Goal: Navigation & Orientation: Find specific page/section

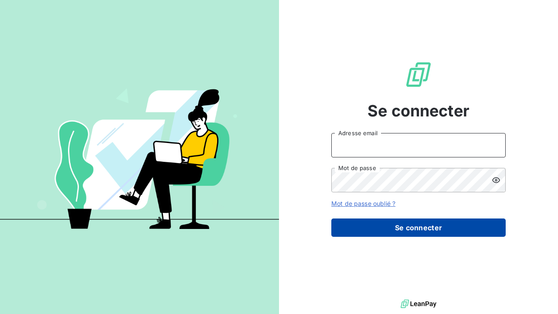
type input "management@groupelumax.com"
click at [408, 229] on button "Se connecter" at bounding box center [418, 228] width 174 height 18
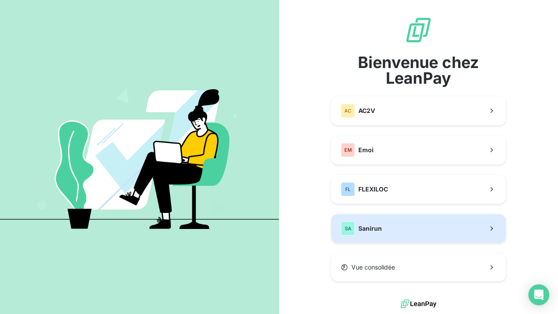
click at [400, 227] on button "SA Sanirun" at bounding box center [418, 228] width 174 height 29
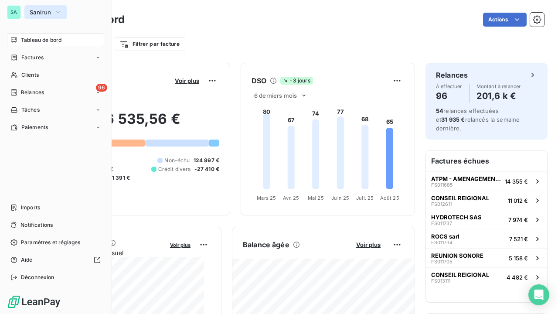
click at [52, 12] on button "Sanirun" at bounding box center [45, 12] width 42 height 14
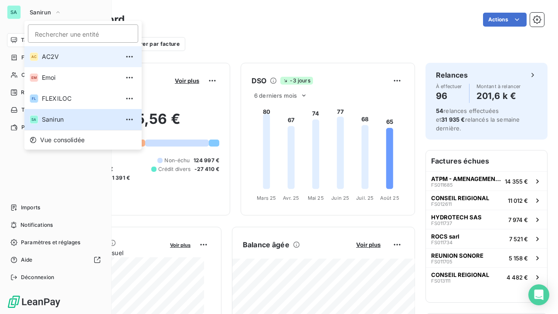
click at [53, 63] on li "AC AC2V" at bounding box center [82, 56] width 117 height 21
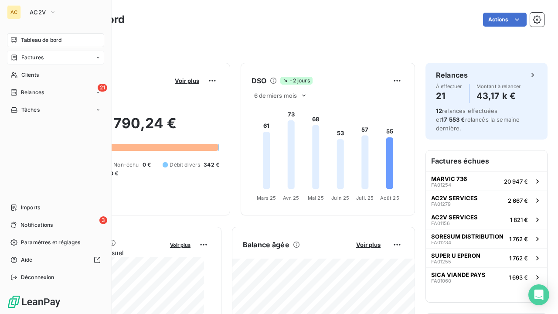
click at [27, 56] on span "Factures" at bounding box center [32, 58] width 22 height 8
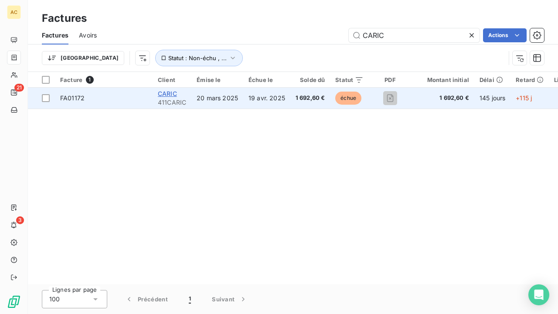
type input "CARIC"
click at [161, 93] on span "CARIC" at bounding box center [167, 93] width 19 height 7
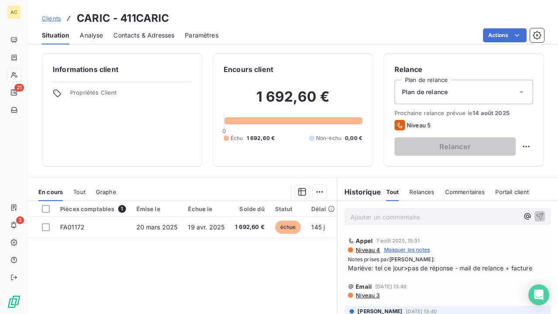
click at [49, 18] on span "Clients" at bounding box center [51, 18] width 19 height 7
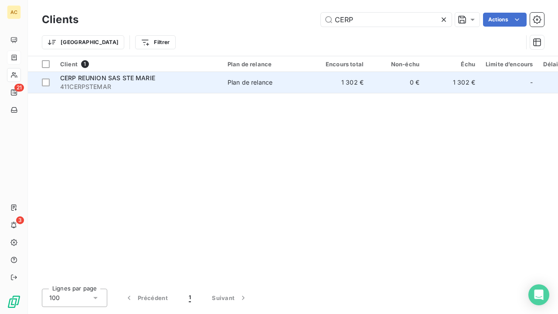
type input "CERP"
click at [106, 82] on div "CERP REUNION SAS STE MARIE" at bounding box center [138, 78] width 157 height 9
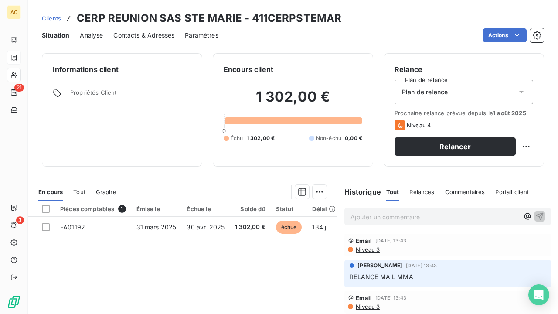
click at [51, 19] on span "Clients" at bounding box center [51, 18] width 19 height 7
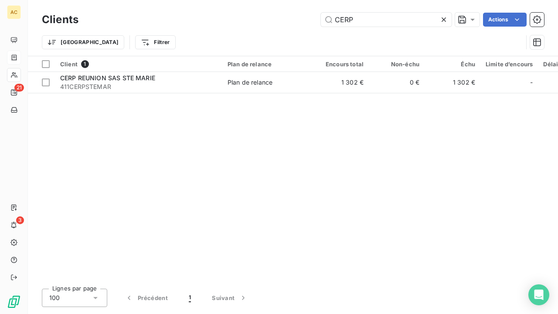
click at [444, 18] on icon at bounding box center [444, 19] width 9 height 9
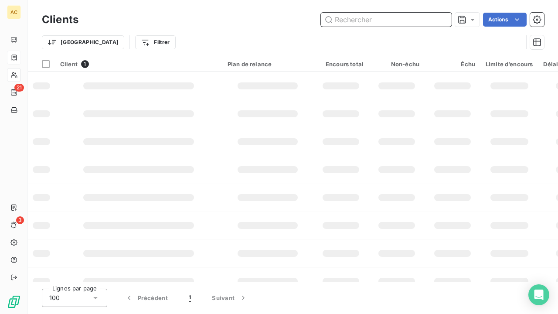
click at [411, 18] on input "text" at bounding box center [386, 20] width 131 height 14
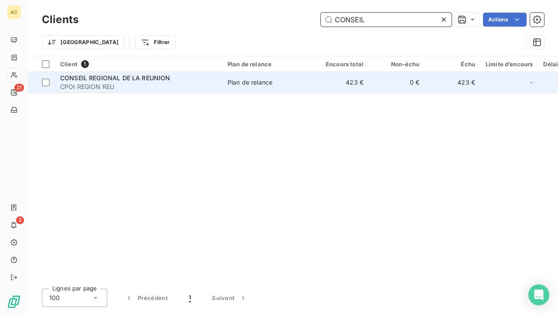
type input "CONSEIL"
click at [105, 80] on span "CONSEIL REGIONAL DE LA REUNION" at bounding box center [115, 77] width 110 height 7
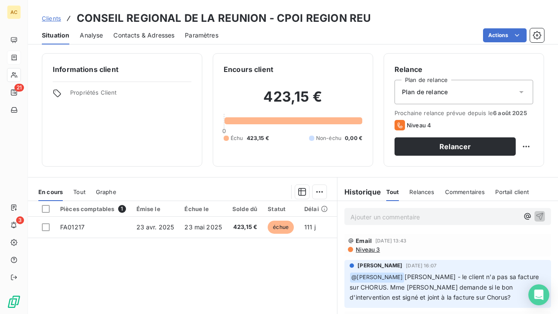
click at [55, 18] on span "Clients" at bounding box center [51, 18] width 19 height 7
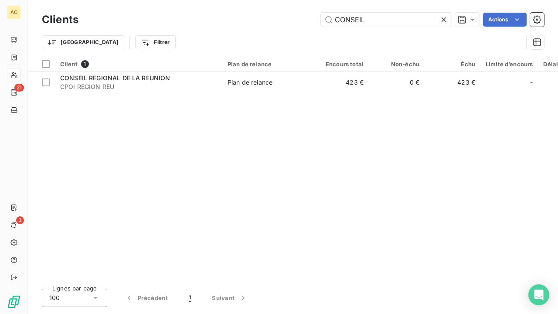
click at [443, 18] on icon at bounding box center [444, 19] width 9 height 9
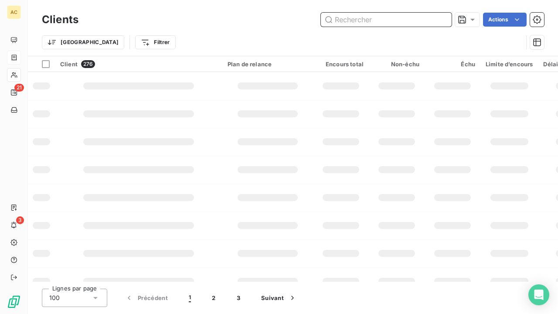
click at [394, 19] on input "text" at bounding box center [386, 20] width 131 height 14
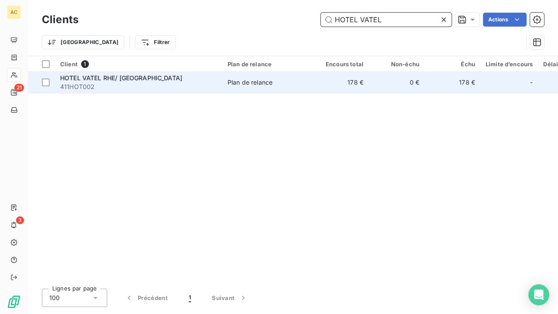
type input "HOTEL VATEL"
click at [173, 87] on span "411HOT002" at bounding box center [138, 86] width 157 height 9
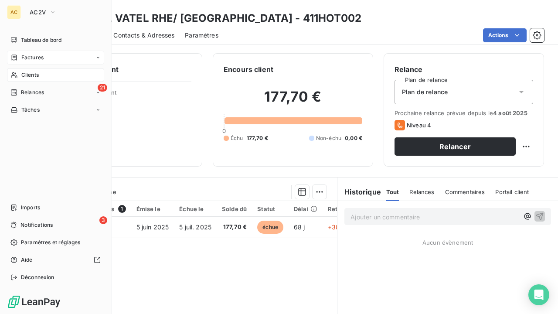
drag, startPoint x: 20, startPoint y: 74, endPoint x: 106, endPoint y: 74, distance: 86.4
click at [20, 74] on div "Clients" at bounding box center [55, 75] width 97 height 14
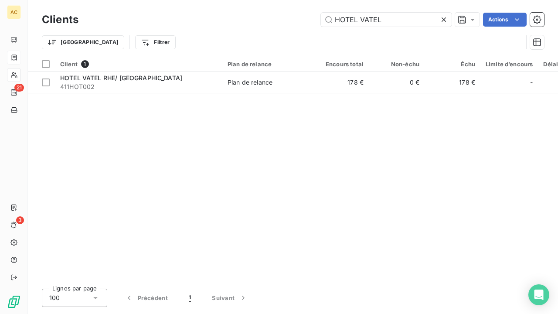
click at [443, 20] on icon at bounding box center [444, 19] width 4 height 4
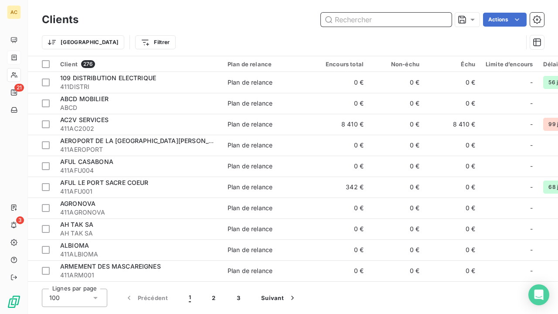
click at [373, 21] on input "text" at bounding box center [386, 20] width 131 height 14
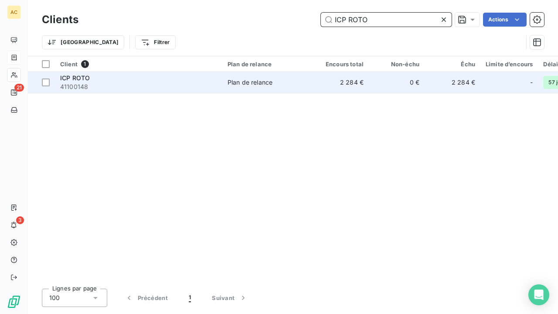
type input "ICP ROTO"
click at [259, 77] on td "Plan de relance" at bounding box center [267, 82] width 91 height 21
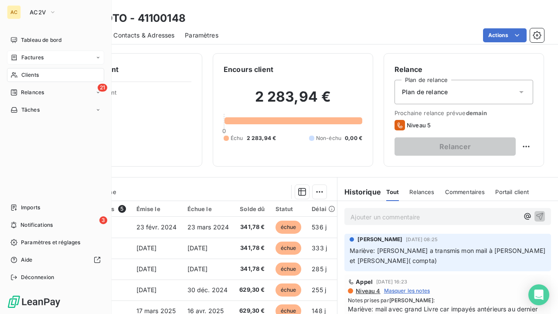
drag, startPoint x: 18, startPoint y: 73, endPoint x: 81, endPoint y: 72, distance: 62.8
click at [18, 73] on div "Clients" at bounding box center [55, 75] width 97 height 14
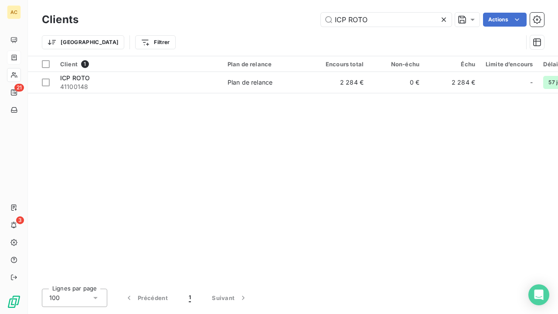
click at [445, 21] on icon at bounding box center [444, 19] width 4 height 4
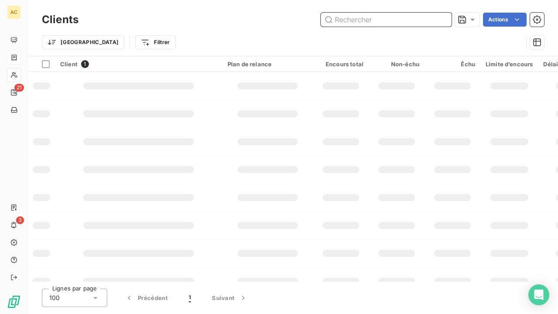
click at [403, 22] on input "text" at bounding box center [386, 20] width 131 height 14
type input "l"
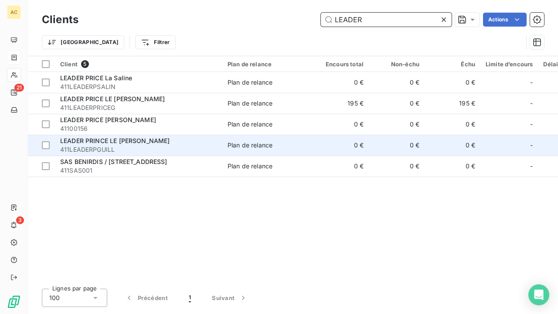
type input "LEADER"
click at [114, 137] on span "LEADER PRINCE LE GUILLAUME" at bounding box center [115, 140] width 110 height 7
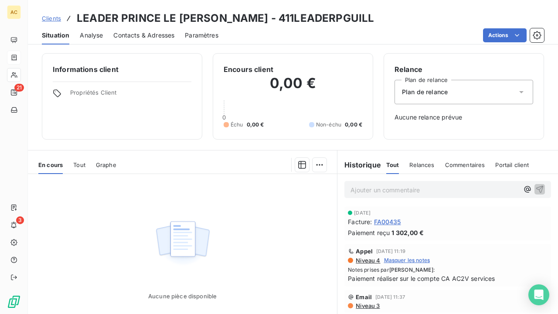
click at [51, 17] on span "Clients" at bounding box center [51, 18] width 19 height 7
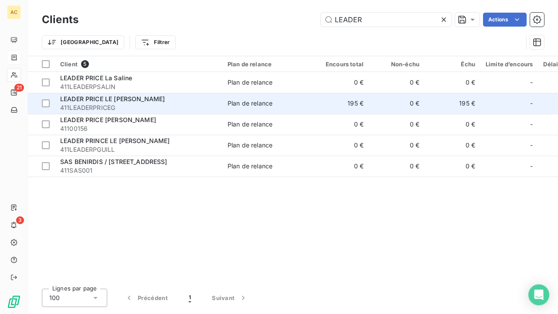
click at [116, 106] on span "411LEADERPRICEG" at bounding box center [138, 107] width 157 height 9
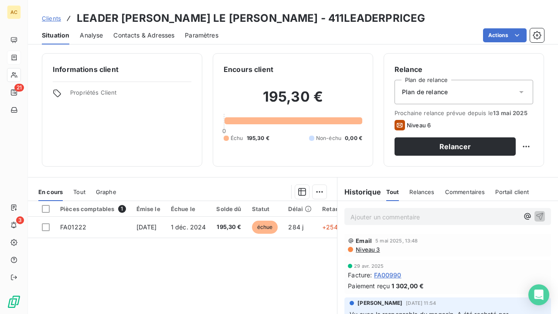
click at [49, 19] on span "Clients" at bounding box center [51, 18] width 19 height 7
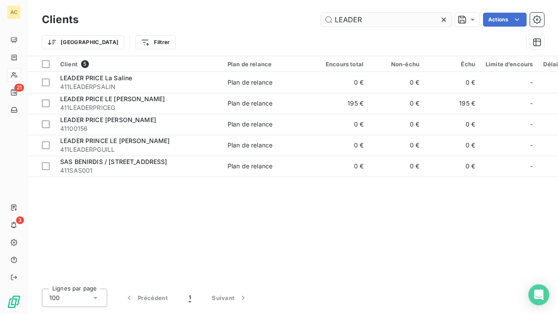
drag, startPoint x: 442, startPoint y: 20, endPoint x: 427, endPoint y: 23, distance: 15.1
click at [442, 20] on icon at bounding box center [444, 19] width 9 height 9
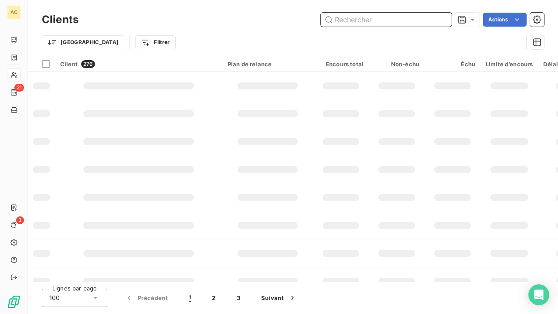
click at [398, 25] on input "text" at bounding box center [386, 20] width 131 height 14
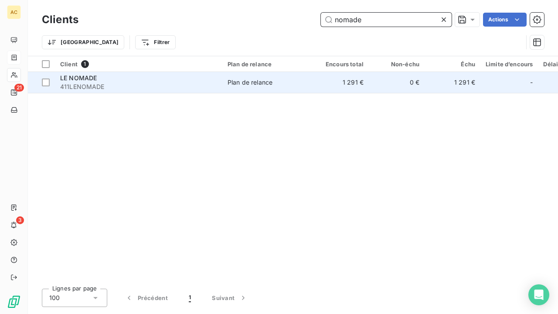
type input "nomade"
click at [244, 81] on div "Plan de relance" at bounding box center [250, 82] width 45 height 9
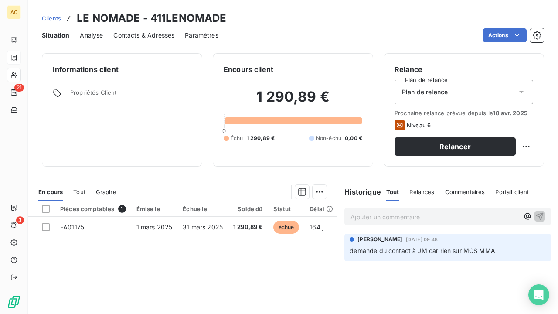
click at [55, 18] on span "Clients" at bounding box center [51, 18] width 19 height 7
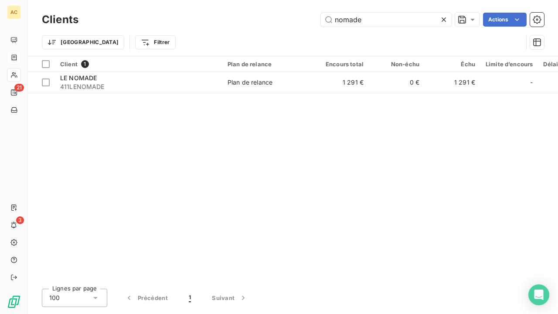
click at [444, 21] on icon at bounding box center [444, 19] width 9 height 9
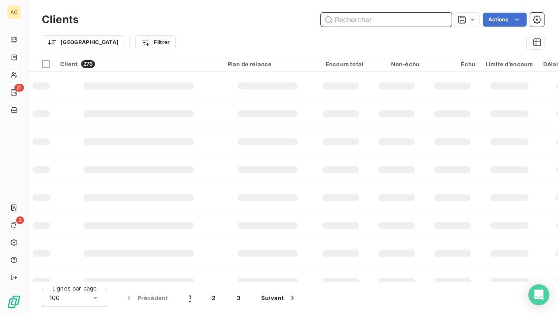
click at [375, 26] on input "text" at bounding box center [386, 20] width 131 height 14
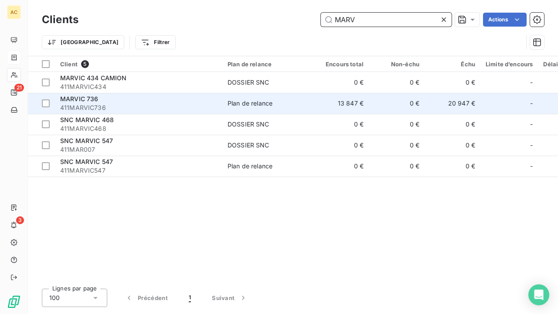
type input "MARV"
click at [135, 105] on span "411MARVIC736" at bounding box center [138, 107] width 157 height 9
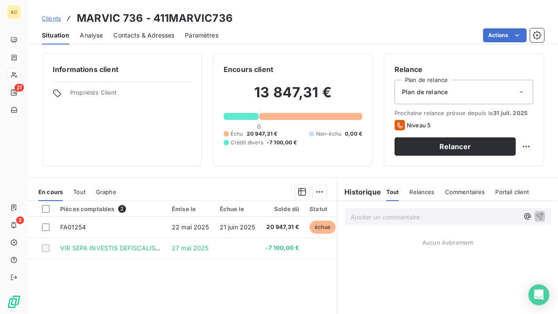
click at [58, 16] on span "Clients" at bounding box center [51, 18] width 19 height 7
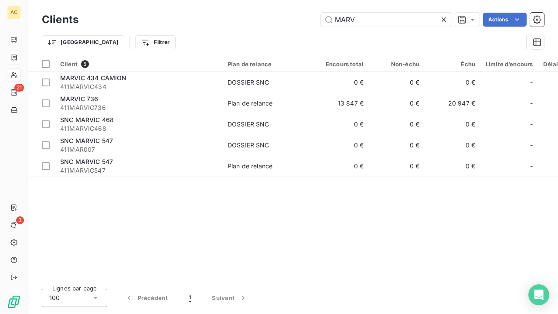
click at [446, 18] on icon at bounding box center [444, 19] width 9 height 9
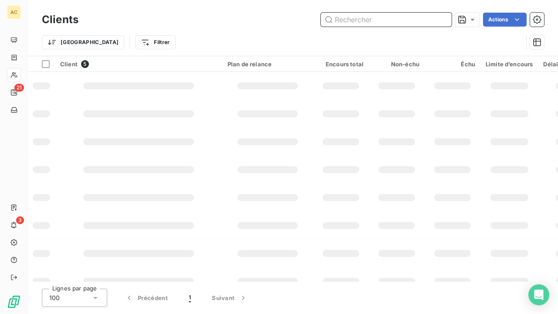
click at [416, 20] on input "text" at bounding box center [386, 20] width 131 height 14
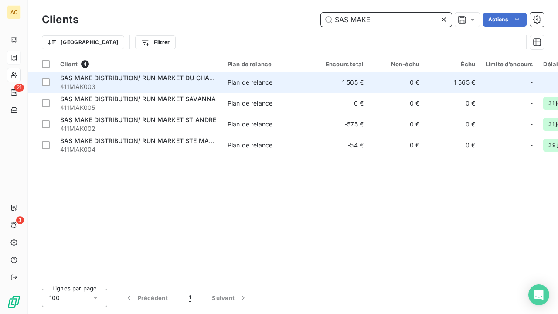
type input "SAS MAKE"
click at [174, 84] on span "411MAK003" at bounding box center [138, 86] width 157 height 9
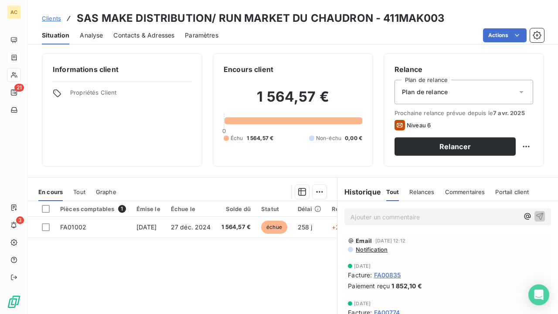
click at [48, 18] on span "Clients" at bounding box center [51, 18] width 19 height 7
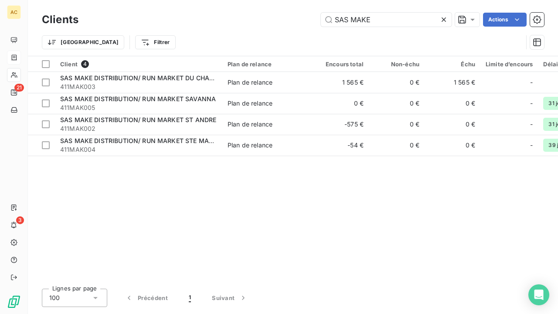
click at [449, 19] on div at bounding box center [446, 20] width 12 height 14
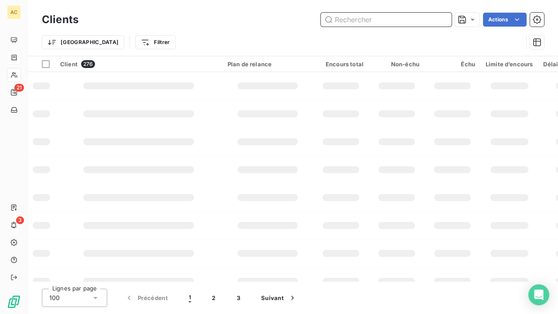
click at [390, 24] on input "text" at bounding box center [386, 20] width 131 height 14
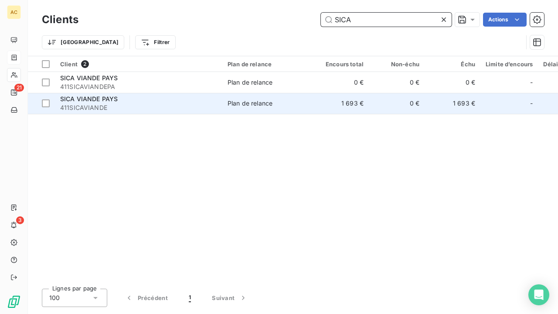
type input "SICA"
click at [104, 109] on span "411SICAVIANDE" at bounding box center [138, 107] width 157 height 9
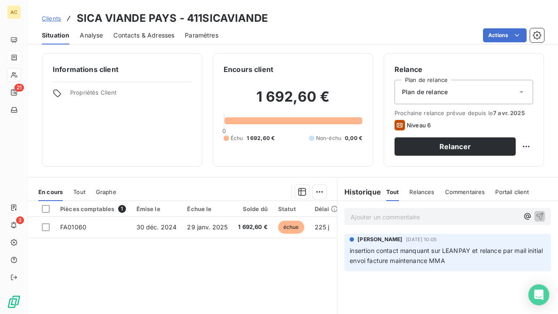
click at [45, 18] on span "Clients" at bounding box center [51, 18] width 19 height 7
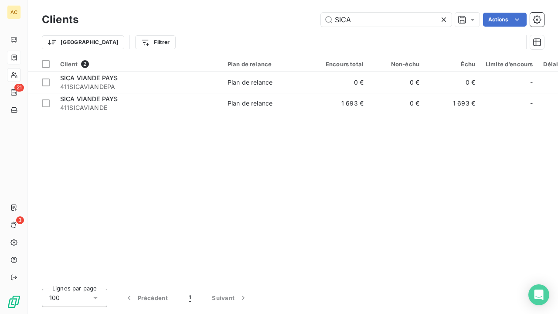
click at [444, 21] on icon at bounding box center [444, 19] width 4 height 4
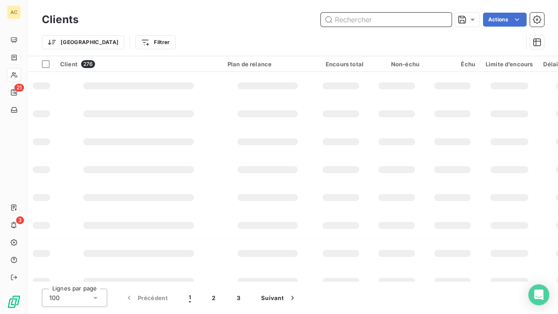
click at [387, 22] on input "text" at bounding box center [386, 20] width 131 height 14
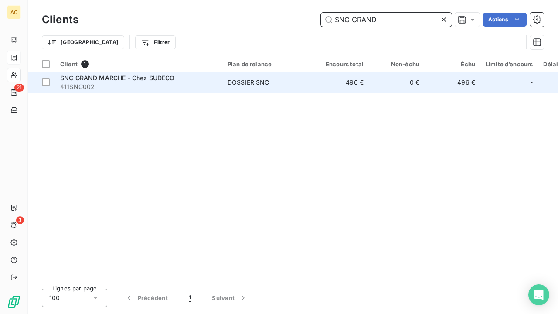
type input "SNC GRAND"
click at [233, 82] on div "DOSSIER SNC" at bounding box center [249, 82] width 42 height 9
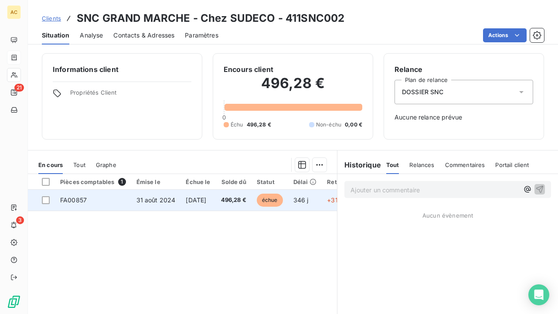
click at [246, 200] on span "496,28 €" at bounding box center [233, 200] width 25 height 9
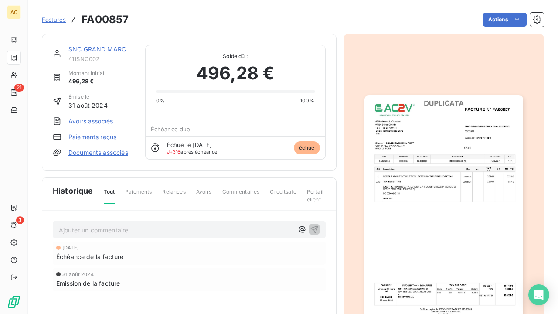
click at [400, 206] on img "button" at bounding box center [444, 207] width 159 height 224
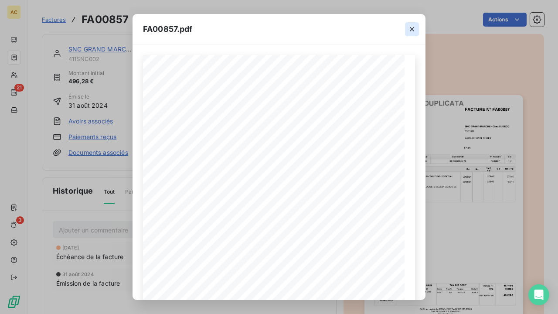
click at [409, 30] on icon "button" at bounding box center [412, 29] width 9 height 9
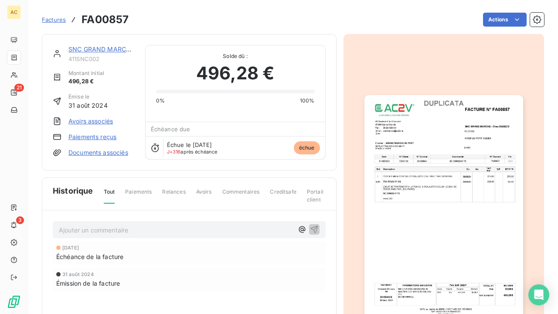
click at [99, 49] on link "SNC GRAND MARCHE - Chez SUDECO" at bounding box center [125, 48] width 115 height 7
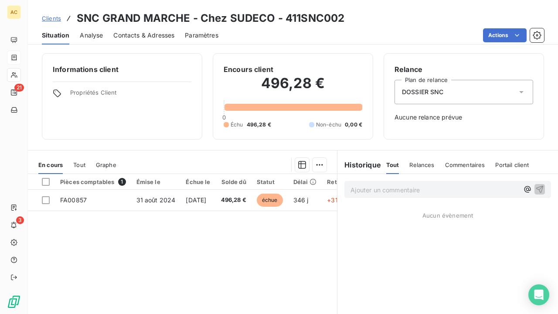
click at [55, 18] on span "Clients" at bounding box center [51, 18] width 19 height 7
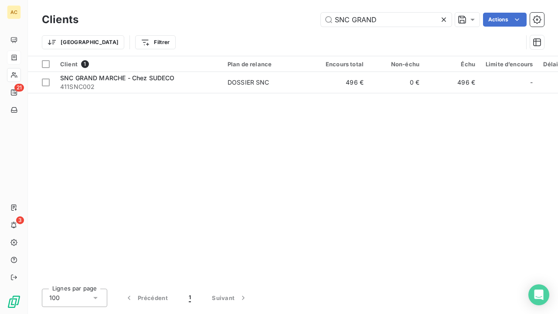
click at [444, 18] on icon at bounding box center [444, 19] width 9 height 9
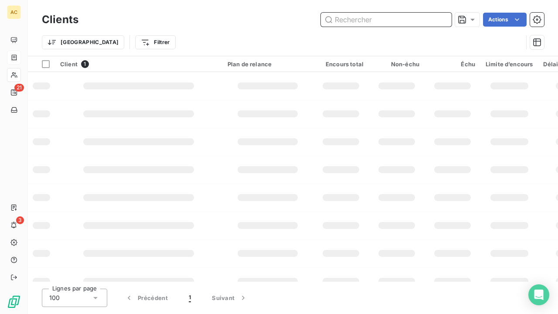
click at [407, 21] on input "text" at bounding box center [386, 20] width 131 height 14
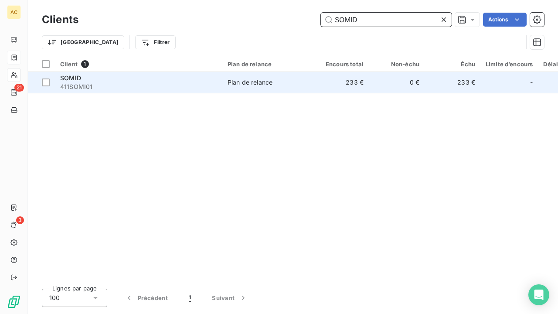
type input "SOMID"
click at [112, 78] on div "SOMID" at bounding box center [138, 78] width 157 height 9
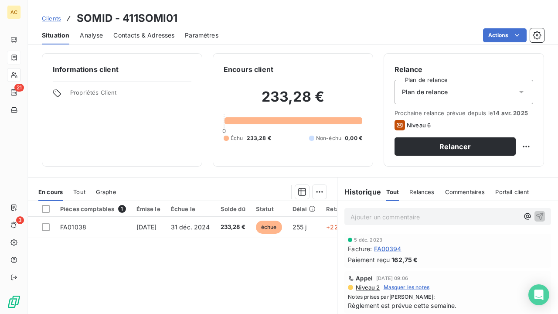
click at [55, 19] on span "Clients" at bounding box center [51, 18] width 19 height 7
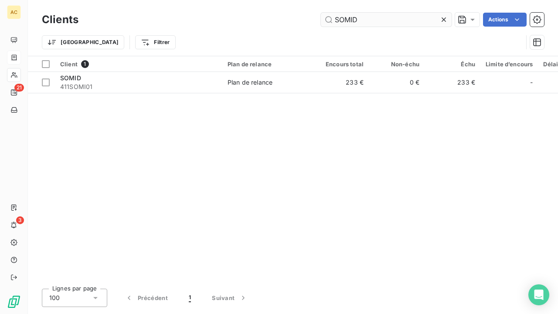
drag, startPoint x: 447, startPoint y: 19, endPoint x: 432, endPoint y: 21, distance: 15.1
click at [446, 19] on icon at bounding box center [444, 19] width 9 height 9
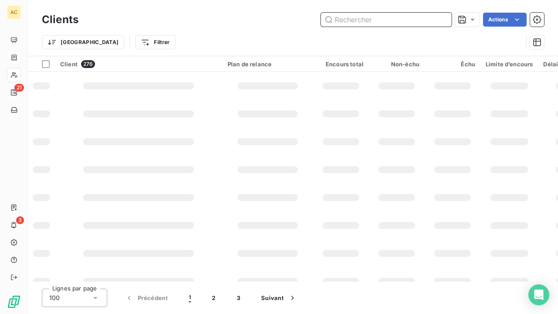
click at [410, 23] on input "text" at bounding box center [386, 20] width 131 height 14
type input "SOREDI"
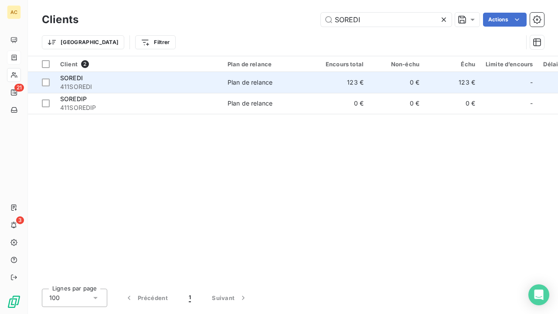
click at [238, 76] on td "Plan de relance" at bounding box center [267, 82] width 91 height 21
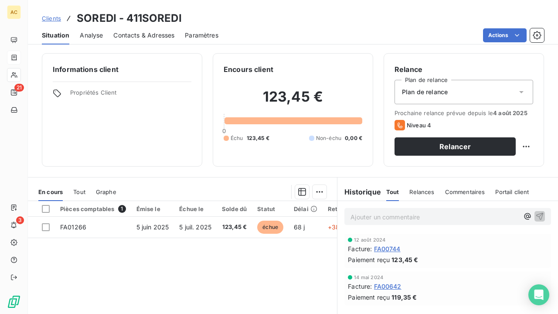
click at [55, 18] on span "Clients" at bounding box center [51, 18] width 19 height 7
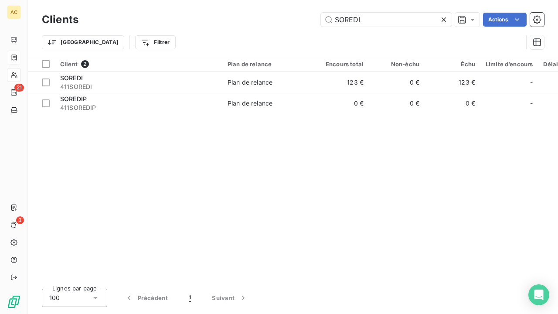
click at [442, 18] on icon at bounding box center [444, 19] width 4 height 4
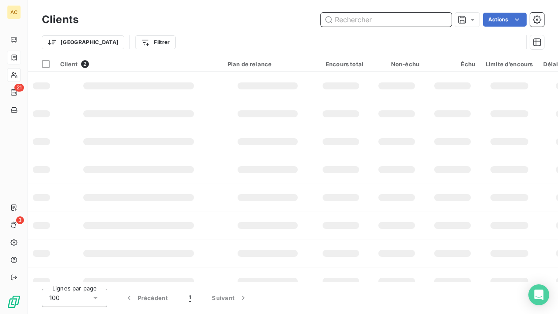
click at [389, 19] on input "text" at bounding box center [386, 20] width 131 height 14
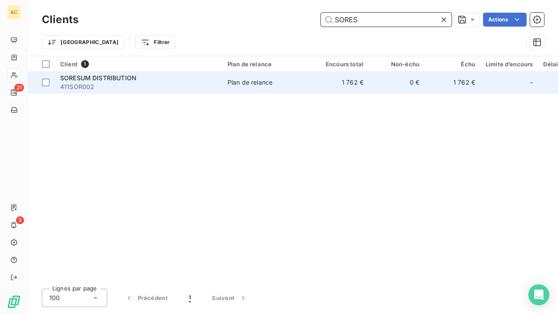
type input "SORES"
click at [161, 78] on div "SORESUM DISTRIBUTION" at bounding box center [138, 78] width 157 height 9
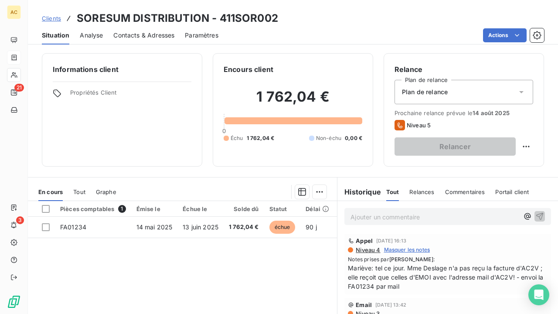
click at [53, 18] on span "Clients" at bounding box center [51, 18] width 19 height 7
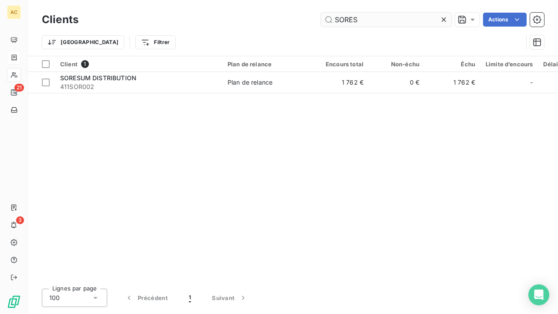
drag, startPoint x: 444, startPoint y: 20, endPoint x: 381, endPoint y: 19, distance: 62.8
click at [444, 20] on icon at bounding box center [444, 19] width 9 height 9
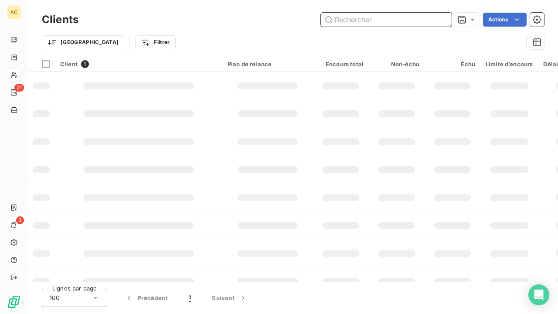
click at [379, 18] on input "text" at bounding box center [386, 20] width 131 height 14
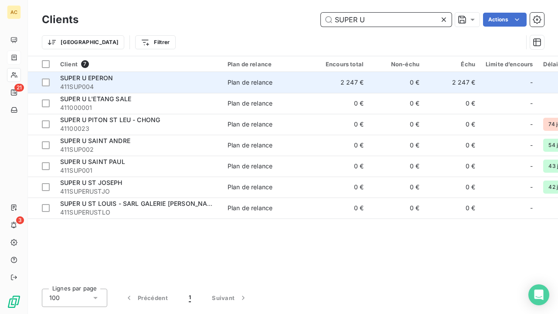
type input "SUPER U"
click at [104, 86] on span "411SUP004" at bounding box center [138, 86] width 157 height 9
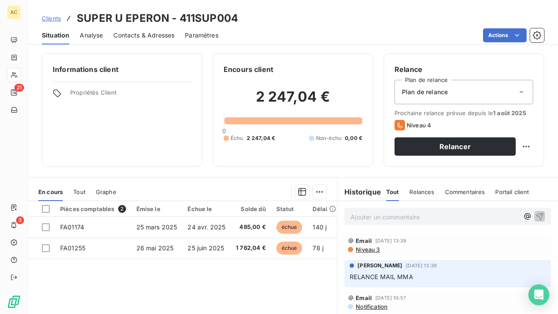
click at [54, 18] on span "Clients" at bounding box center [51, 18] width 19 height 7
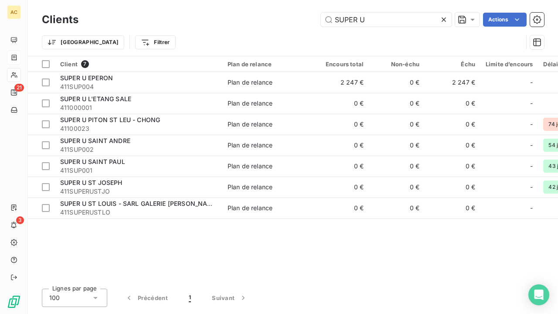
click at [446, 19] on icon at bounding box center [444, 19] width 9 height 9
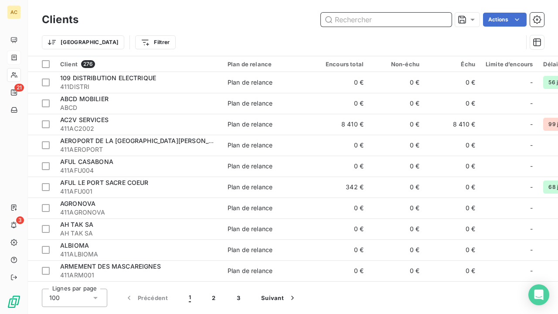
click at [399, 23] on input "text" at bounding box center [386, 20] width 131 height 14
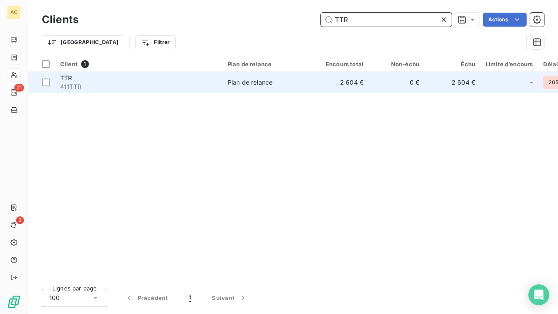
type input "TTR"
click at [267, 84] on div "Plan de relance" at bounding box center [250, 82] width 45 height 9
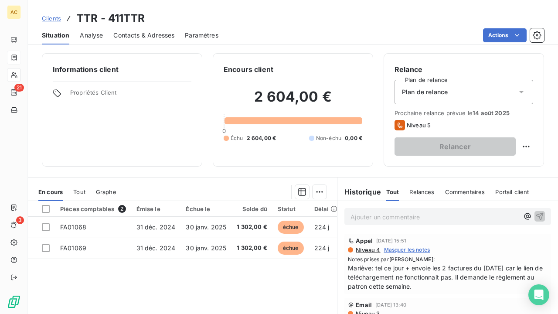
click at [53, 18] on span "Clients" at bounding box center [51, 18] width 19 height 7
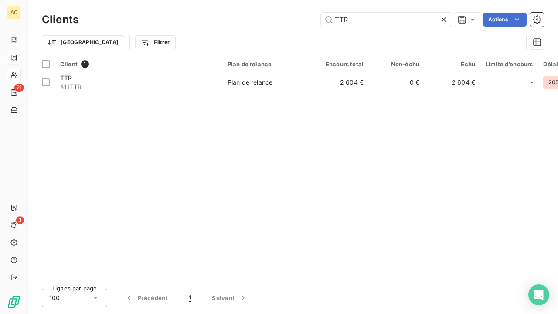
click at [447, 19] on icon at bounding box center [444, 19] width 9 height 9
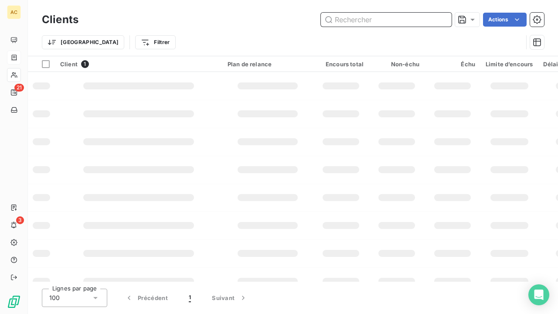
click at [409, 25] on input "text" at bounding box center [386, 20] width 131 height 14
type input "V"
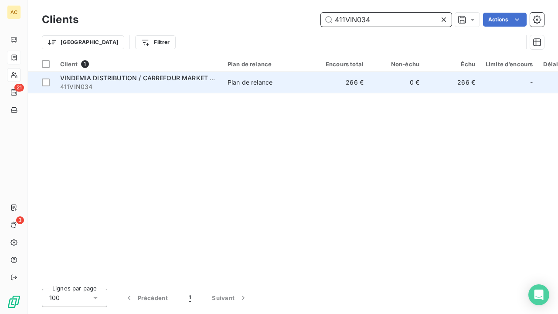
type input "411VIN034"
click at [143, 84] on span "411VIN034" at bounding box center [138, 86] width 157 height 9
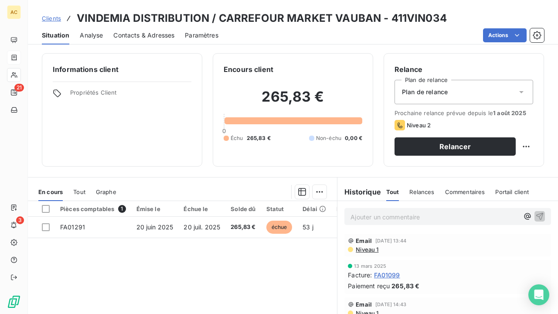
click at [50, 19] on span "Clients" at bounding box center [51, 18] width 19 height 7
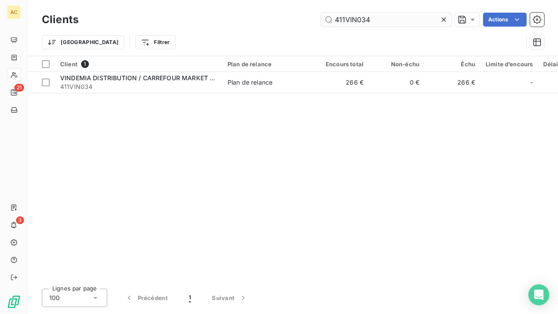
click at [382, 20] on input "411VIN034" at bounding box center [386, 20] width 131 height 14
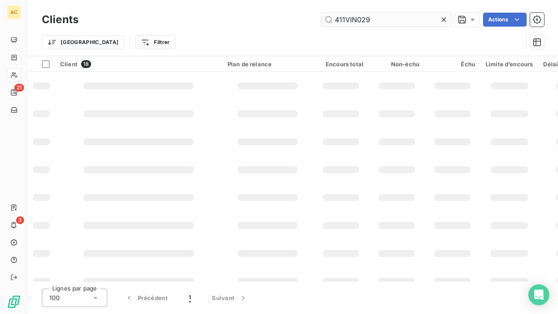
type input "411VIN029"
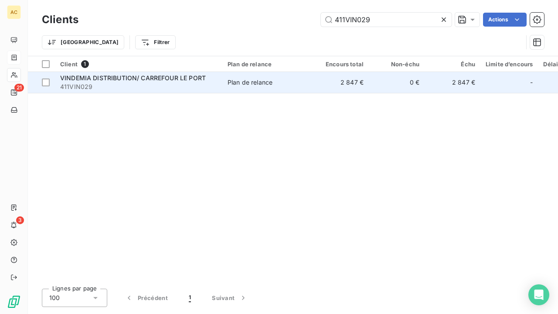
click at [147, 74] on span "VINDEMIA DISTRIBUTION/ CARREFOUR LE PORT" at bounding box center [133, 77] width 146 height 7
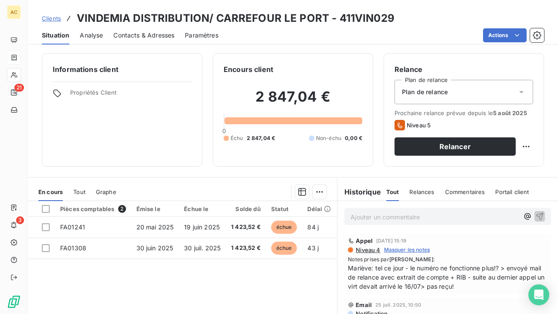
click at [56, 17] on span "Clients" at bounding box center [51, 18] width 19 height 7
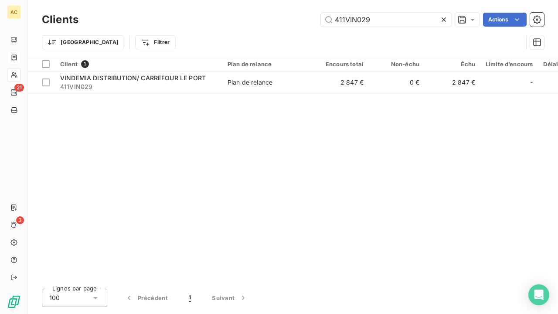
click at [444, 19] on icon at bounding box center [444, 19] width 9 height 9
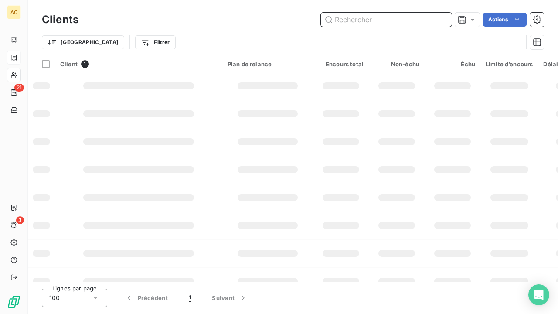
click at [419, 22] on input "text" at bounding box center [386, 20] width 131 height 14
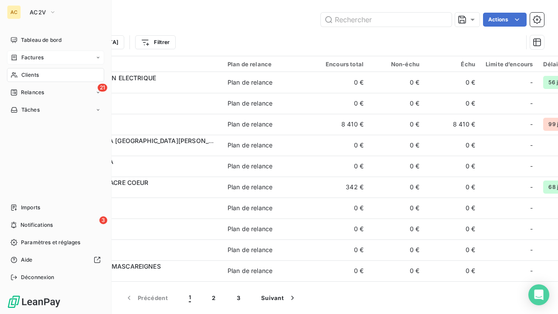
click at [13, 11] on div "AC" at bounding box center [14, 12] width 14 height 14
click at [40, 12] on span "AC2V" at bounding box center [38, 12] width 16 height 7
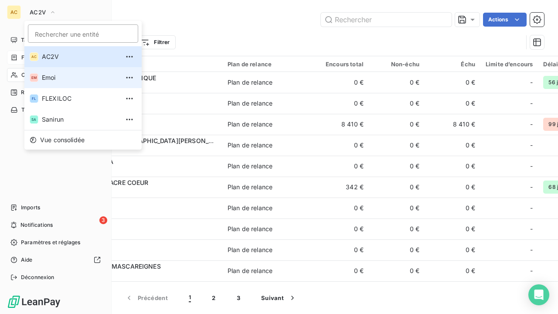
click at [45, 82] on li "EM Emoi" at bounding box center [82, 77] width 117 height 21
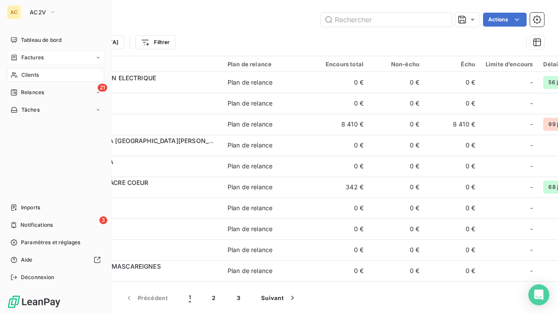
type input "D2R"
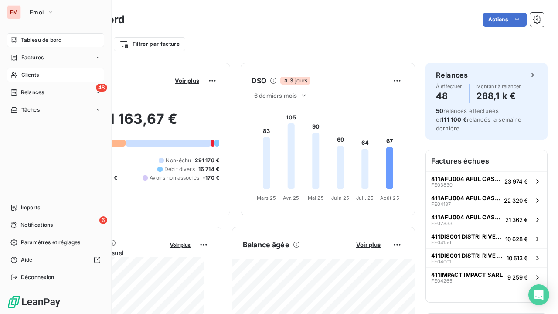
click at [34, 75] on span "Clients" at bounding box center [29, 75] width 17 height 8
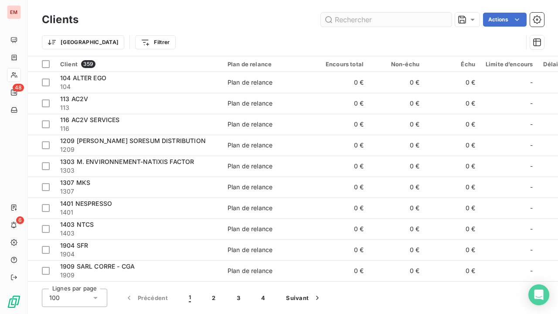
click at [363, 21] on input "text" at bounding box center [386, 20] width 131 height 14
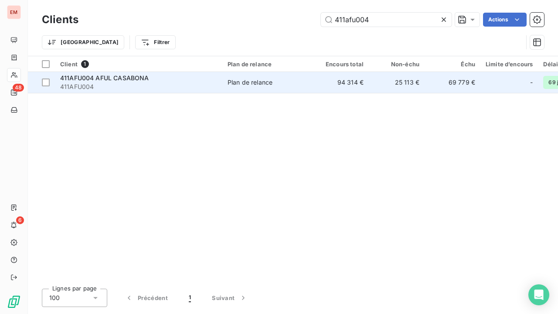
type input "411afu004"
click at [138, 85] on span "411AFU004" at bounding box center [138, 86] width 157 height 9
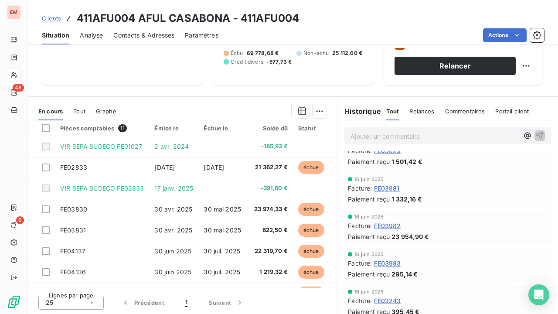
click at [58, 20] on span "Clients" at bounding box center [51, 18] width 19 height 7
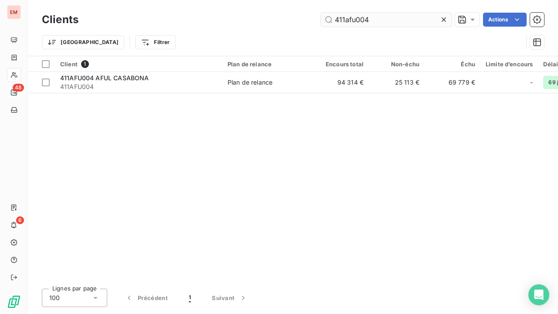
drag, startPoint x: 446, startPoint y: 17, endPoint x: 423, endPoint y: 21, distance: 22.9
click at [446, 17] on icon at bounding box center [444, 19] width 9 height 9
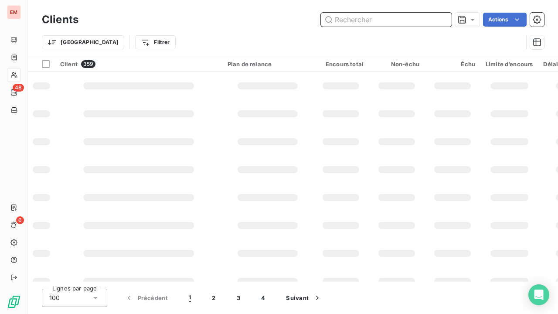
click at [405, 21] on input "text" at bounding box center [386, 20] width 131 height 14
type input "411AFU005"
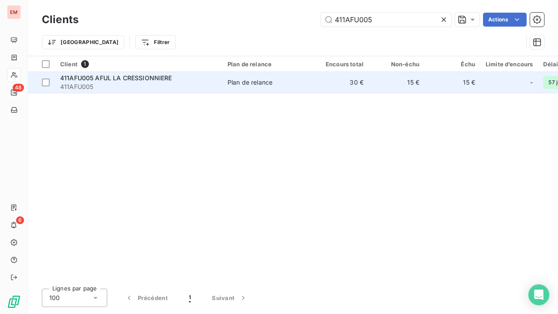
click at [243, 83] on div "Plan de relance" at bounding box center [250, 82] width 45 height 9
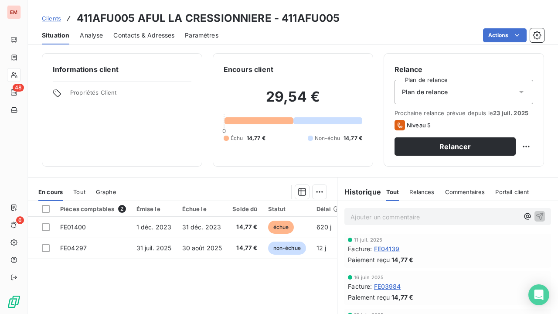
click at [54, 20] on span "Clients" at bounding box center [51, 18] width 19 height 7
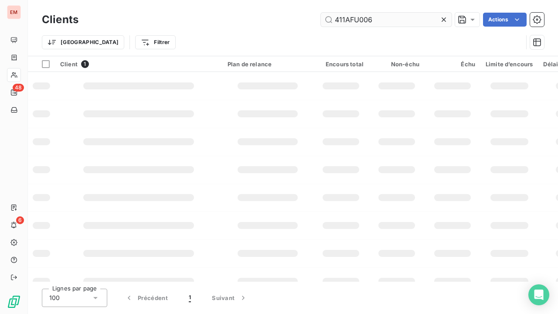
type input "411AFU006"
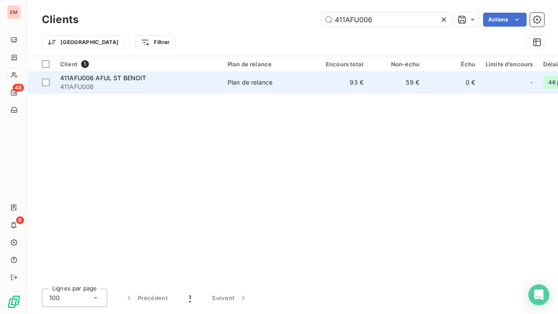
click at [243, 85] on div "Plan de relance" at bounding box center [250, 82] width 45 height 9
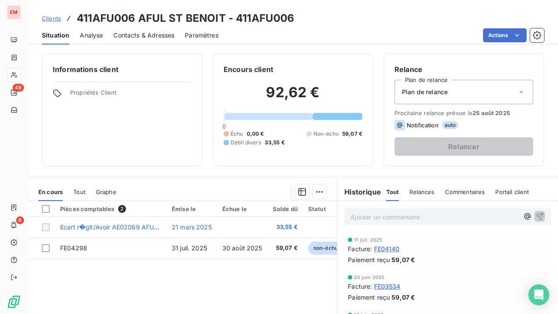
click at [54, 19] on span "Clients" at bounding box center [51, 18] width 19 height 7
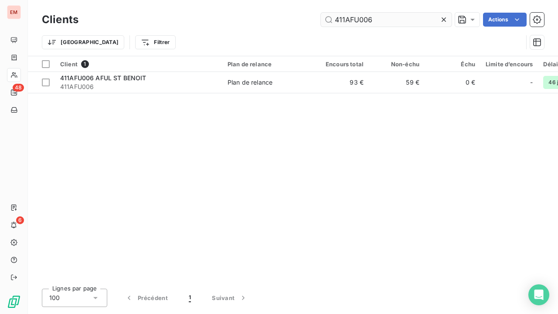
click at [443, 20] on icon at bounding box center [444, 19] width 4 height 4
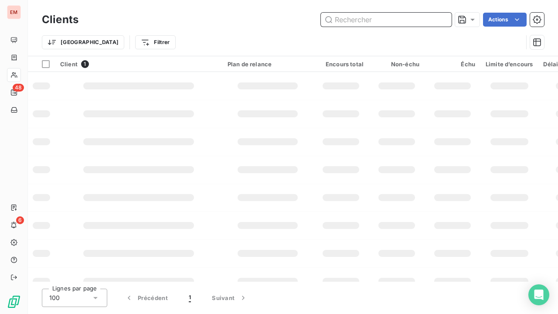
click at [364, 19] on input "text" at bounding box center [386, 20] width 131 height 14
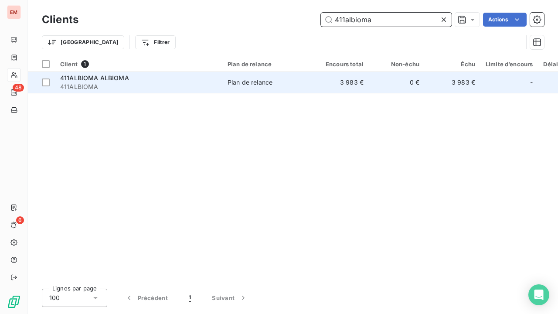
type input "411albioma"
click at [243, 81] on div "Plan de relance" at bounding box center [250, 82] width 45 height 9
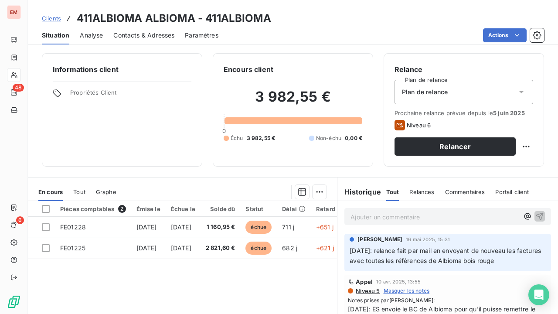
click at [55, 19] on span "Clients" at bounding box center [51, 18] width 19 height 7
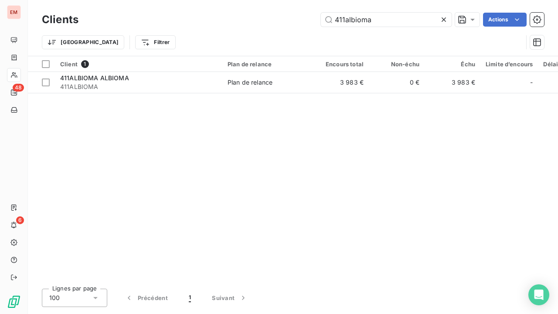
click at [442, 17] on icon at bounding box center [444, 19] width 9 height 9
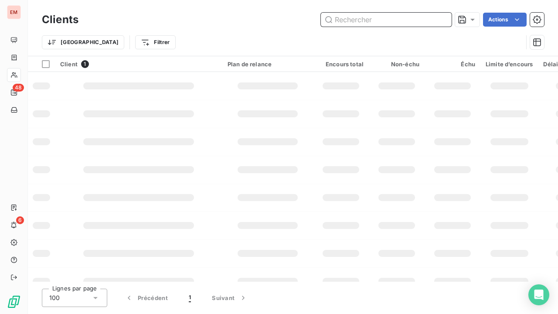
click at [373, 22] on input "text" at bounding box center [386, 20] width 131 height 14
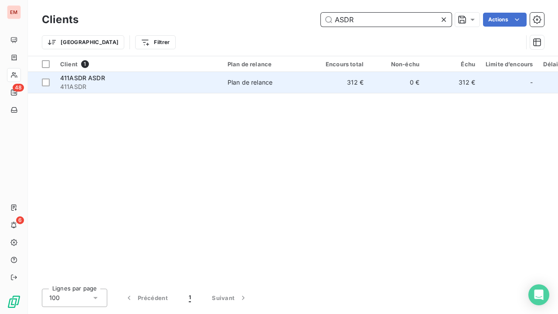
type input "ASDR"
click at [145, 83] on span "411ASDR" at bounding box center [138, 86] width 157 height 9
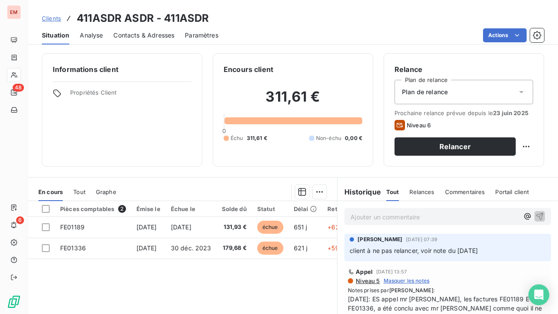
scroll to position [44, 0]
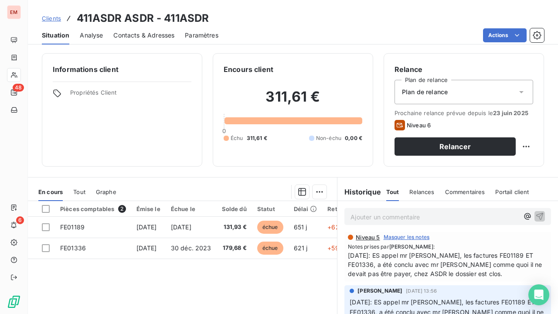
click at [56, 19] on span "Clients" at bounding box center [51, 18] width 19 height 7
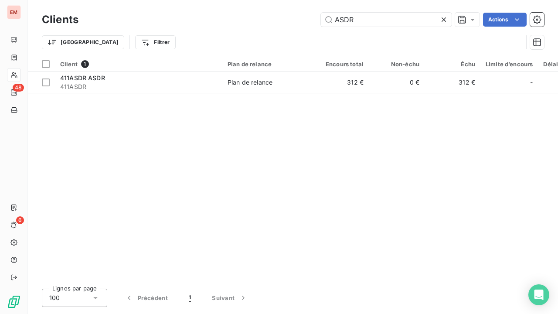
click at [447, 20] on icon at bounding box center [444, 19] width 9 height 9
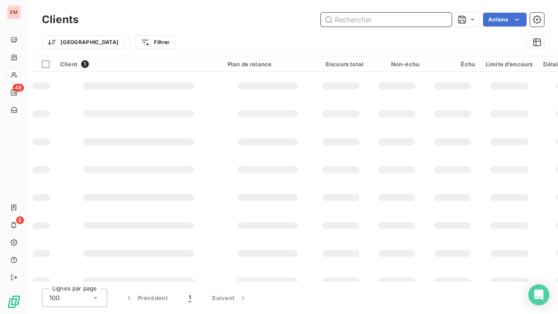
click at [409, 18] on input "text" at bounding box center [386, 20] width 131 height 14
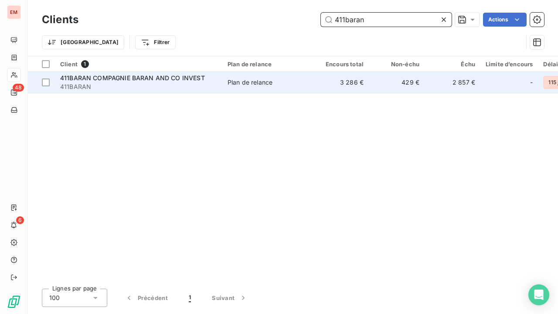
type input "411baran"
click at [201, 85] on span "411BARAN" at bounding box center [138, 86] width 157 height 9
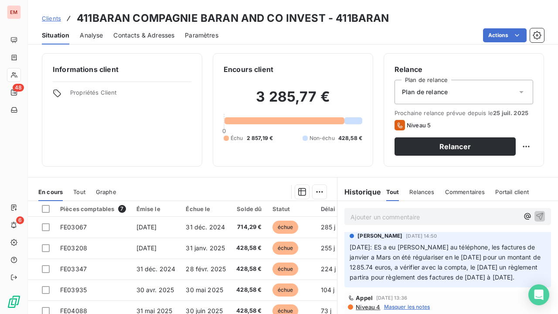
scroll to position [44, 0]
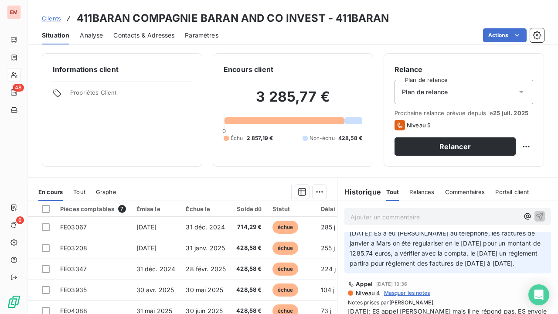
click at [58, 19] on span "Clients" at bounding box center [51, 18] width 19 height 7
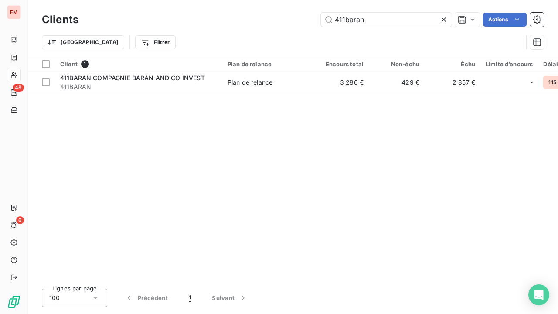
click at [443, 20] on icon at bounding box center [444, 19] width 4 height 4
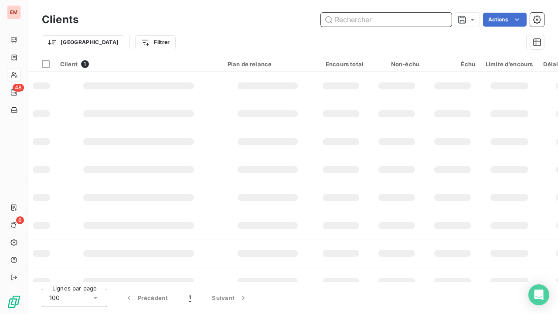
click at [383, 19] on input "text" at bounding box center [386, 20] width 131 height 14
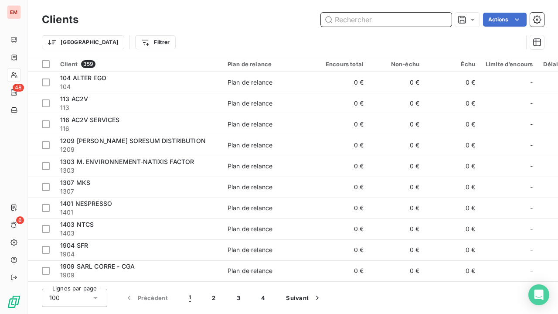
paste input "411BUR003"
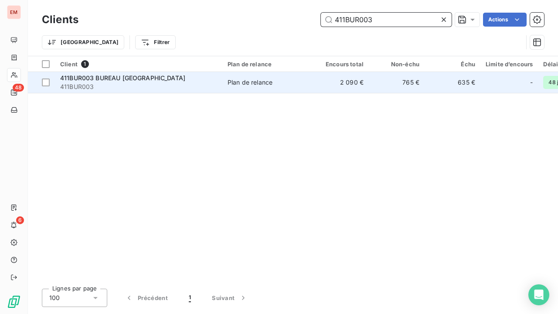
type input "411BUR003"
click at [113, 81] on span "411BUR003 BUREAU [GEOGRAPHIC_DATA]" at bounding box center [122, 77] width 125 height 7
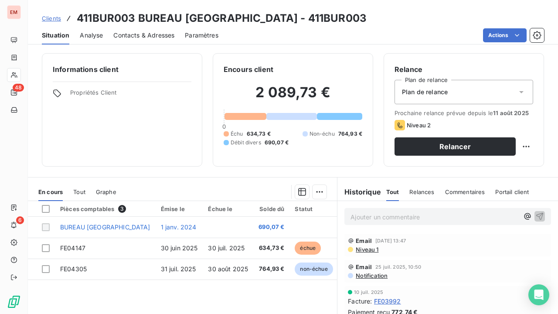
click at [55, 17] on span "Clients" at bounding box center [51, 18] width 19 height 7
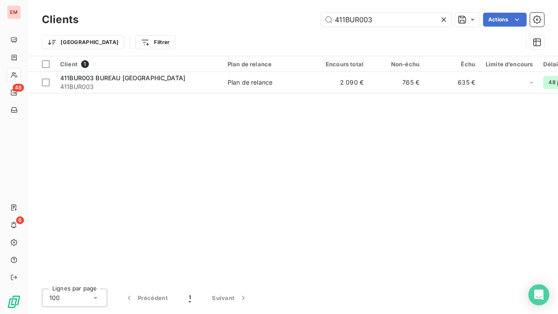
click at [444, 19] on icon at bounding box center [444, 19] width 4 height 4
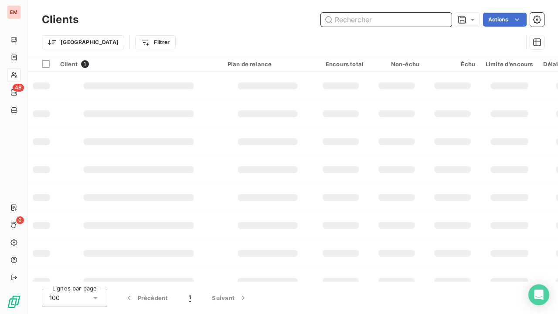
click at [375, 19] on input "text" at bounding box center [386, 20] width 131 height 14
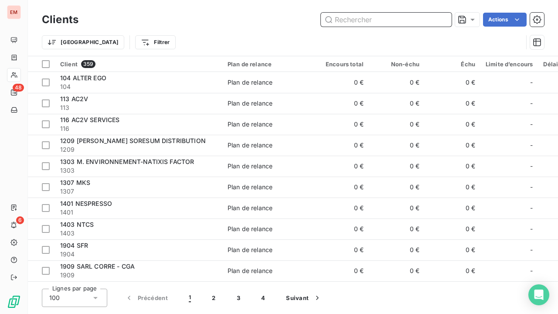
paste input "411CAILLE"
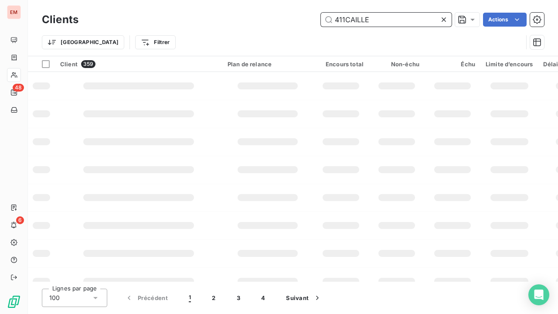
type input "411CAILLE"
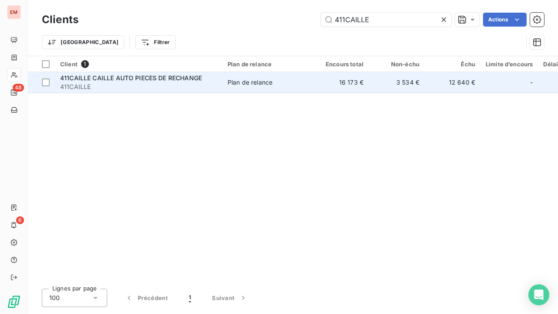
click at [101, 77] on span "411CAILLE CAILLE AUTO PIECES DE RECHANGE" at bounding box center [131, 77] width 142 height 7
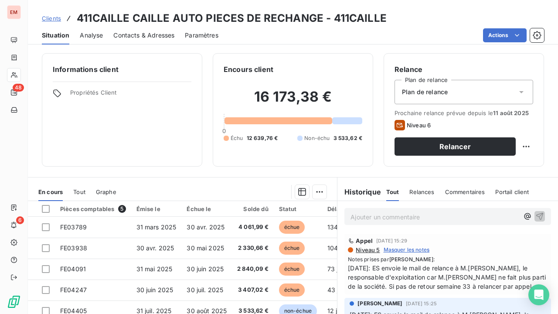
click at [50, 18] on span "Clients" at bounding box center [51, 18] width 19 height 7
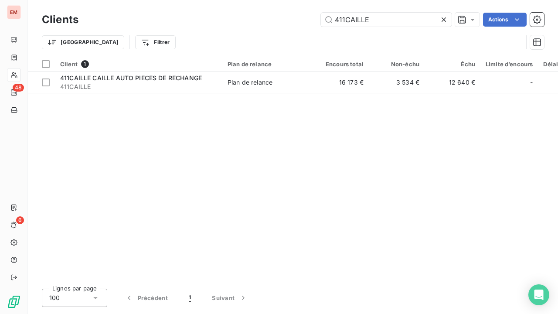
click at [444, 19] on icon at bounding box center [444, 19] width 4 height 4
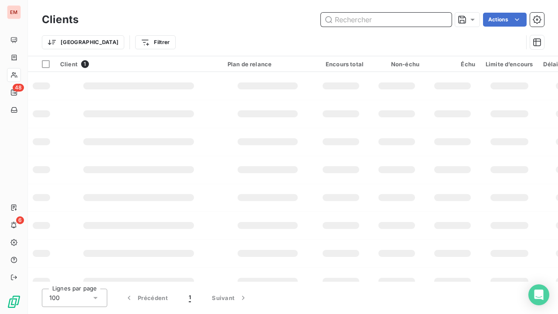
click at [417, 21] on input "text" at bounding box center [386, 20] width 131 height 14
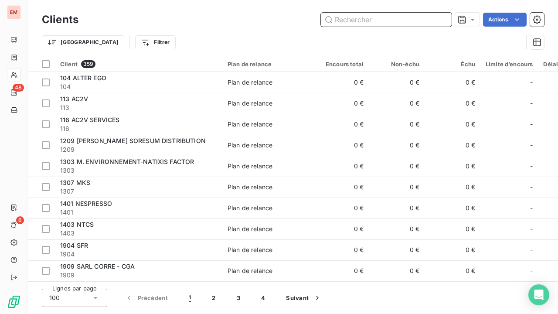
paste input "411CASAPROD"
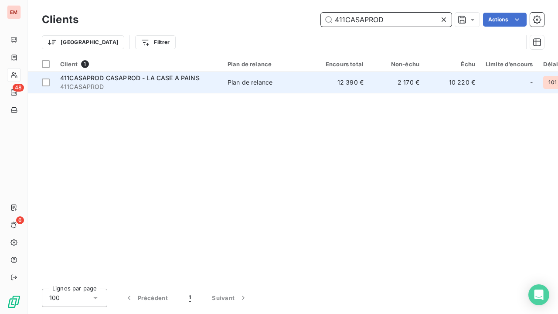
type input "411CASAPROD"
click at [176, 85] on span "411CASAPROD" at bounding box center [138, 86] width 157 height 9
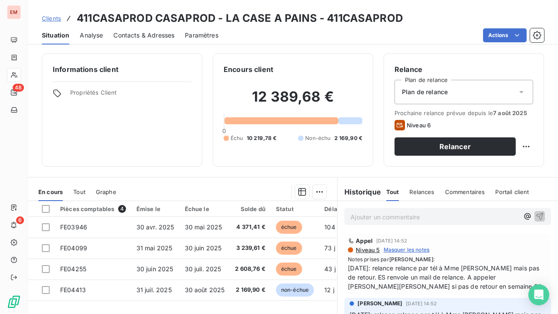
click at [49, 19] on span "Clients" at bounding box center [51, 18] width 19 height 7
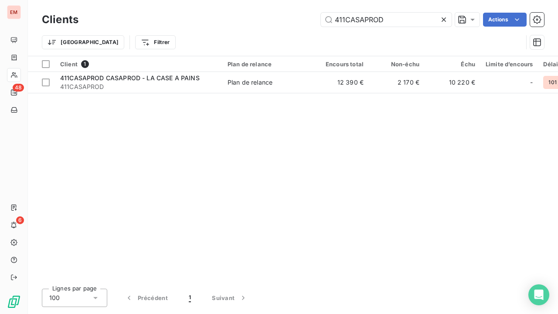
click at [443, 18] on icon at bounding box center [444, 19] width 9 height 9
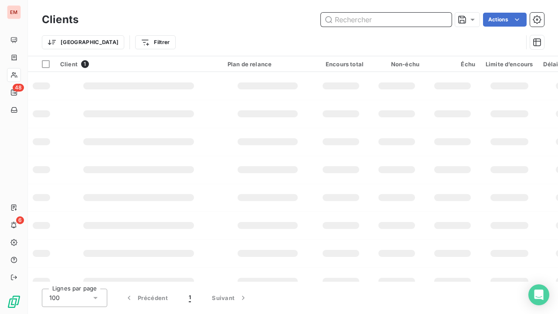
click at [369, 25] on input "text" at bounding box center [386, 20] width 131 height 14
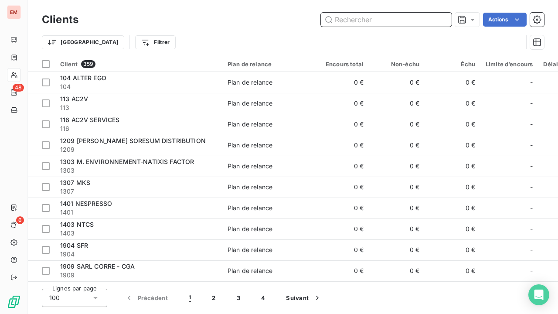
paste input "411CHO001"
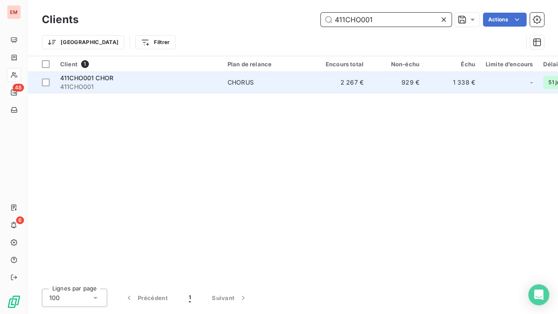
type input "411CHO001"
click at [170, 85] on span "411CHO001" at bounding box center [138, 86] width 157 height 9
